Goal: Information Seeking & Learning: Learn about a topic

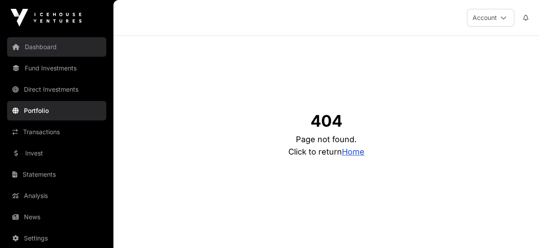
click at [39, 47] on link "Dashboard" at bounding box center [56, 46] width 99 height 19
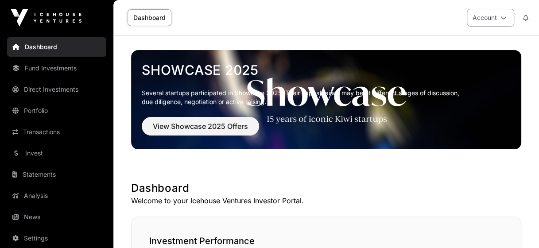
click at [502, 18] on icon at bounding box center [503, 18] width 6 height 6
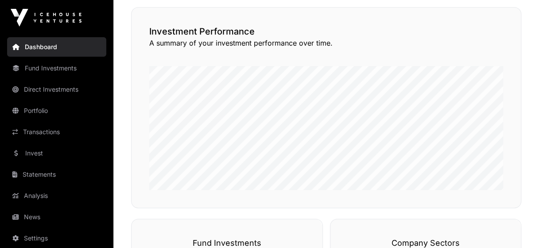
scroll to position [210, 0]
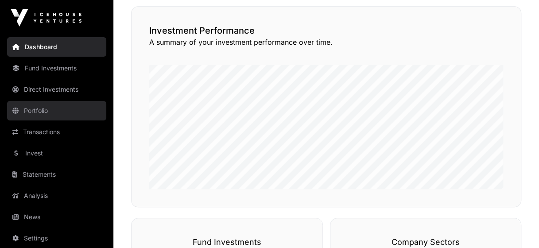
click at [32, 112] on link "Portfolio" at bounding box center [56, 110] width 99 height 19
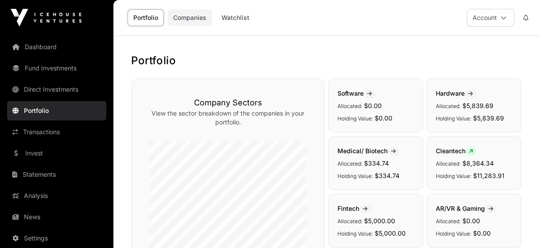
click at [192, 18] on link "Companies" at bounding box center [189, 17] width 45 height 17
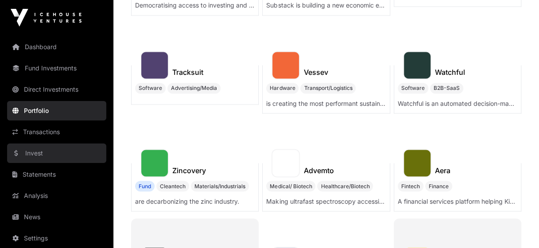
scroll to position [718, 0]
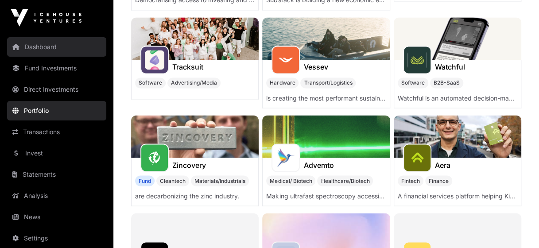
click at [36, 47] on link "Dashboard" at bounding box center [56, 46] width 99 height 19
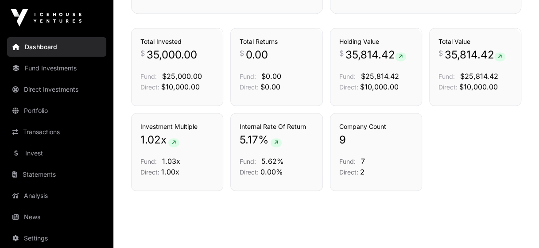
scroll to position [611, 0]
click at [395, 37] on link "Holdings" at bounding box center [399, 38] width 25 height 9
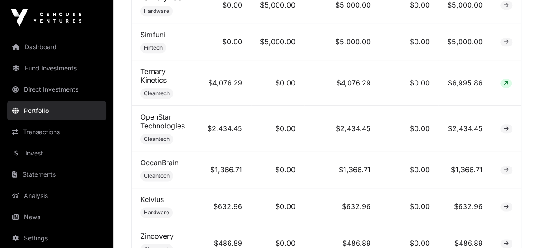
scroll to position [461, 0]
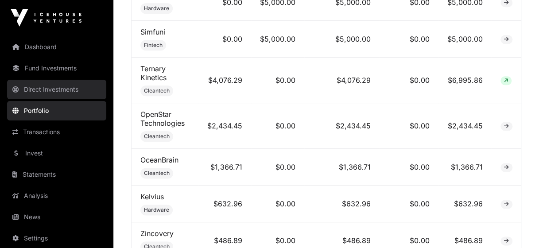
click at [32, 87] on link "Direct Investments" at bounding box center [56, 89] width 99 height 19
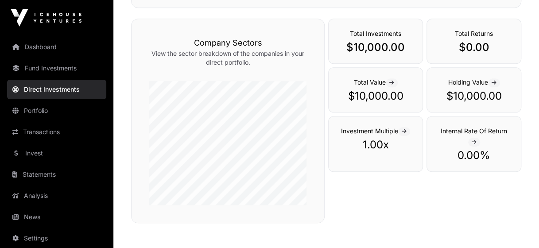
scroll to position [324, 0]
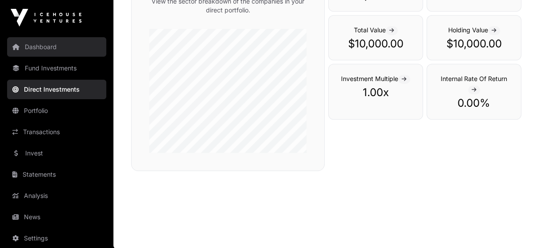
click at [41, 47] on link "Dashboard" at bounding box center [56, 46] width 99 height 19
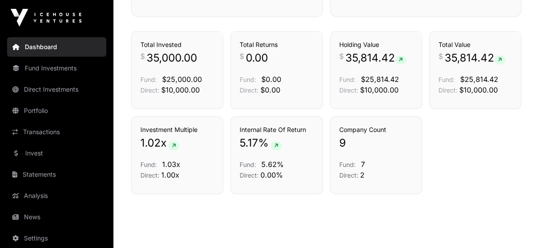
scroll to position [626, 0]
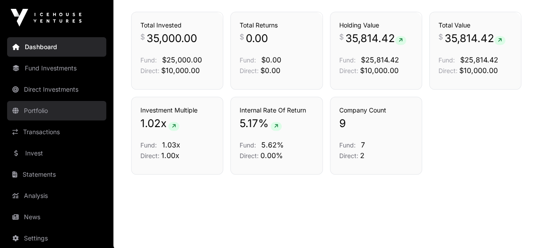
click at [33, 111] on link "Portfolio" at bounding box center [56, 110] width 99 height 19
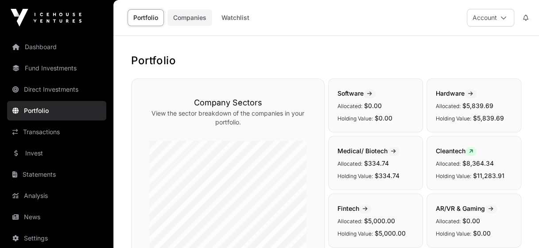
click at [186, 19] on link "Companies" at bounding box center [189, 17] width 45 height 17
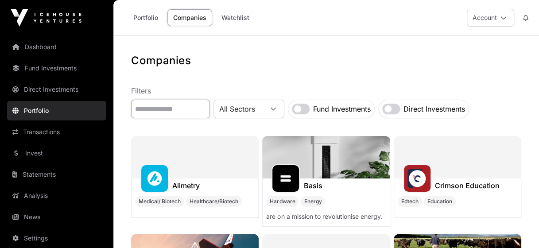
click at [161, 111] on input "text" at bounding box center [170, 109] width 79 height 19
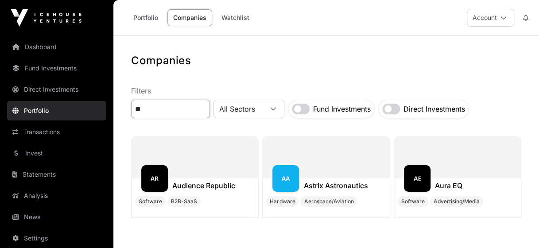
type input "*"
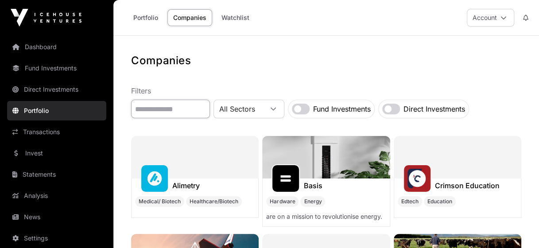
scroll to position [19, 0]
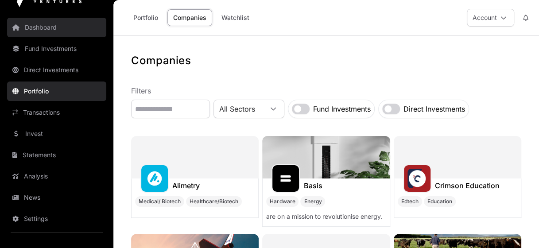
click at [46, 28] on link "Dashboard" at bounding box center [56, 27] width 99 height 19
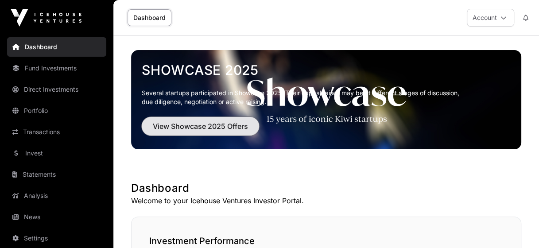
click at [207, 123] on span "View Showcase 2025 Offers" at bounding box center [200, 126] width 95 height 11
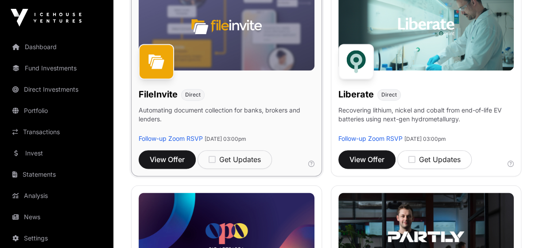
scroll to position [593, 0]
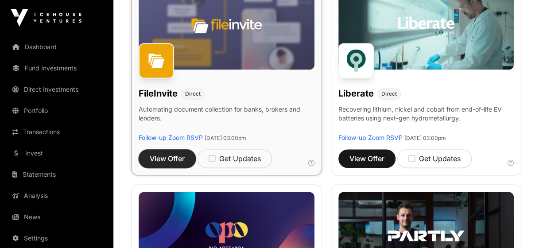
click at [164, 153] on span "View Offer" at bounding box center [167, 158] width 35 height 11
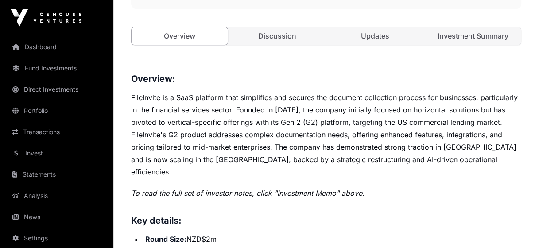
scroll to position [393, 0]
